Goal: Task Accomplishment & Management: Manage account settings

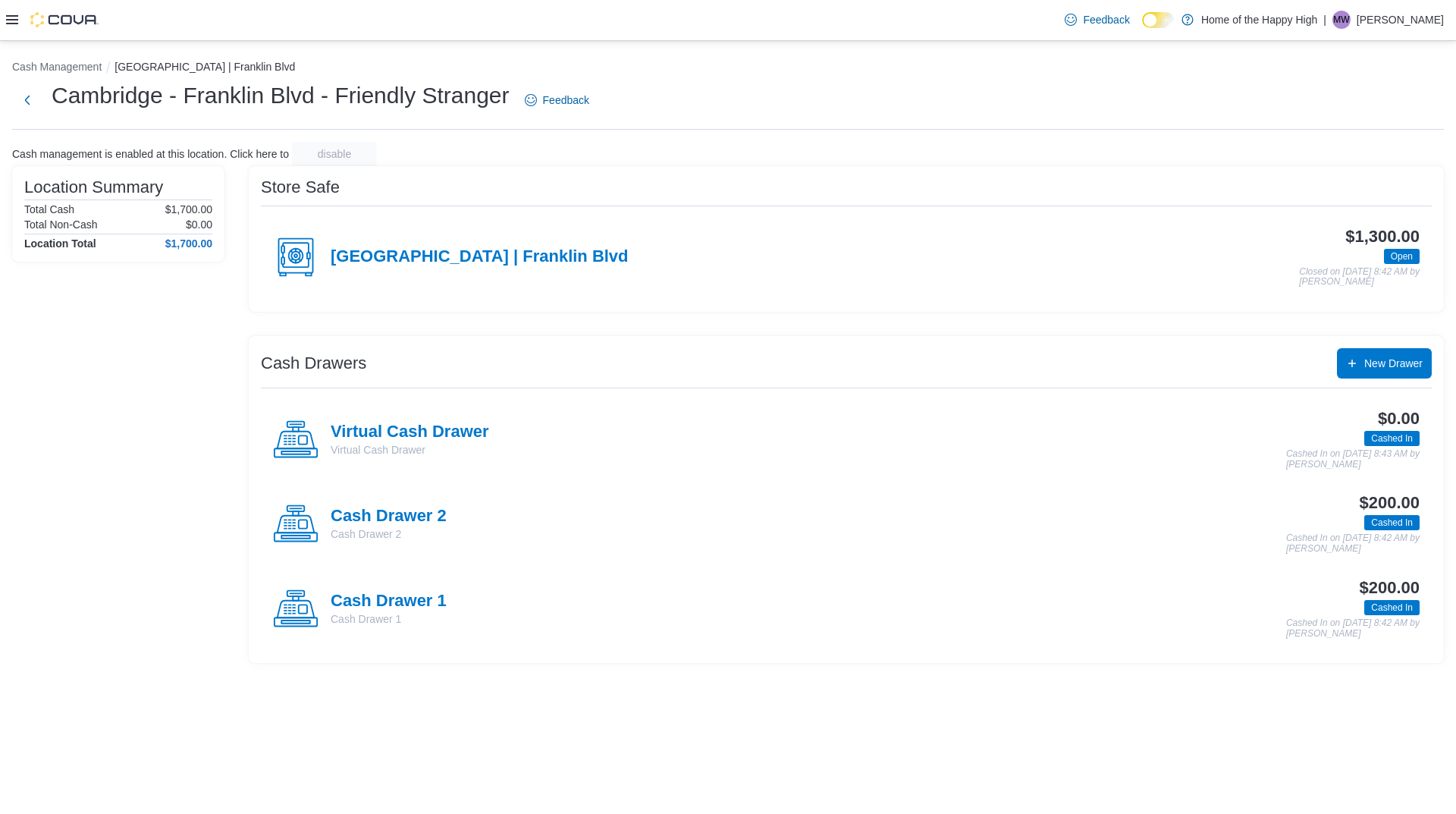
click at [1388, 18] on p "[PERSON_NAME]" at bounding box center [1400, 19] width 87 height 18
click at [1345, 158] on span "Sign Out" at bounding box center [1345, 150] width 41 height 15
